Goal: Find specific page/section: Find specific page/section

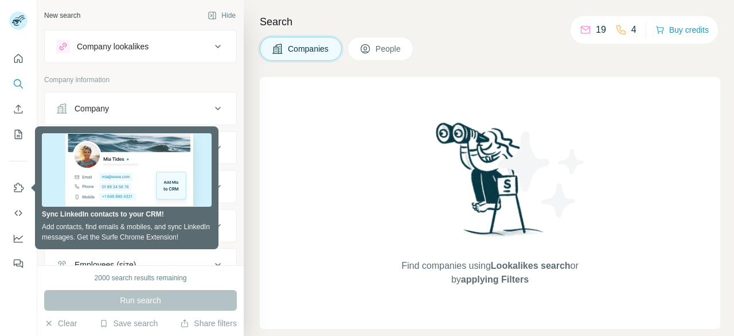
click at [422, 136] on div "Find companies using Lookalikes search or by applying Filters" at bounding box center [490, 203] width 207 height 252
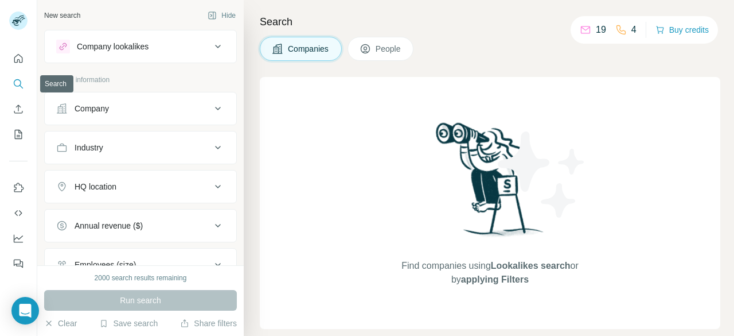
click at [10, 81] on button "Search" at bounding box center [18, 83] width 18 height 21
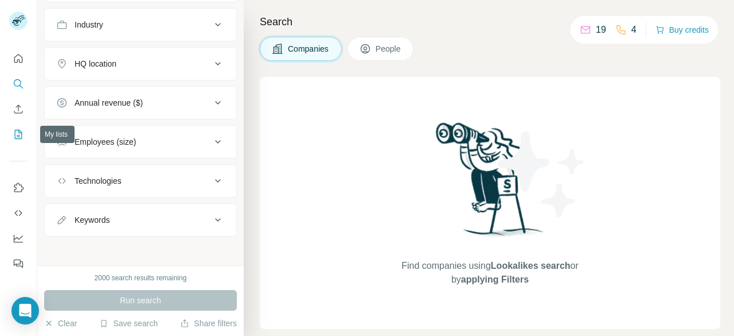
click at [17, 140] on button "My lists" at bounding box center [18, 134] width 18 height 21
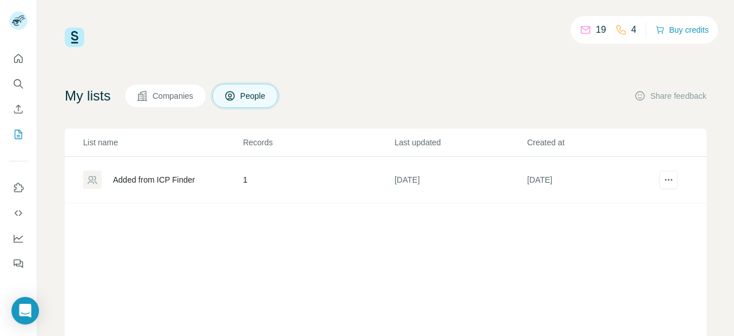
click at [135, 177] on div "Added from ICP Finder" at bounding box center [154, 179] width 82 height 11
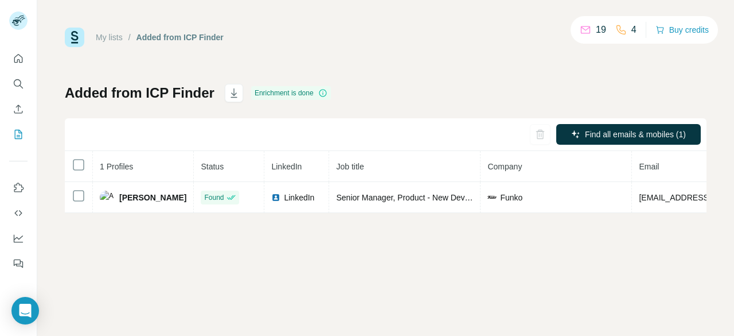
click at [135, 177] on th "1 Profiles" at bounding box center [143, 166] width 101 height 31
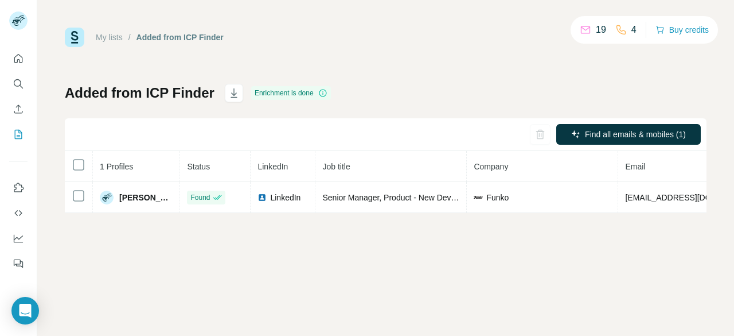
click at [135, 177] on th "1 Profiles" at bounding box center [136, 166] width 87 height 31
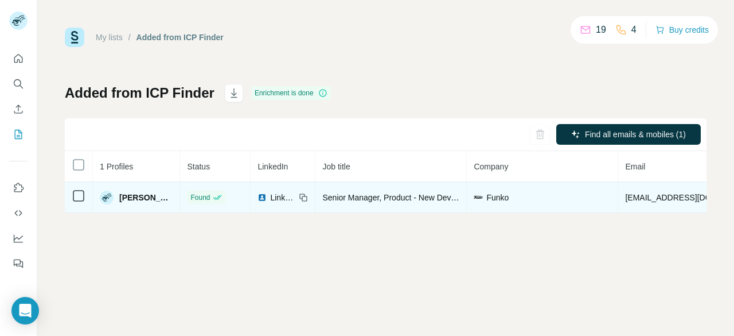
scroll to position [0, 260]
